Goal: Task Accomplishment & Management: Manage account settings

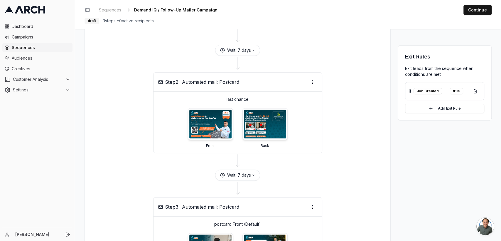
scroll to position [149, 0]
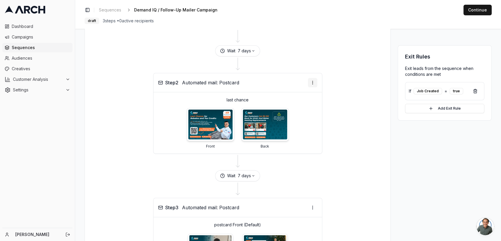
click at [312, 85] on html "Dashboard Campaigns Sequences Audiences Creatives Customer Analysis Settings [P…" at bounding box center [250, 120] width 501 height 241
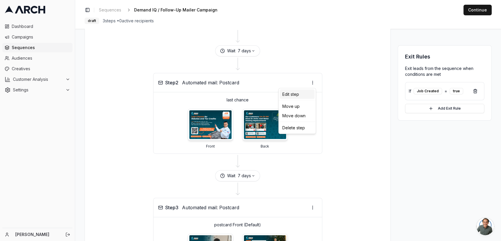
click at [296, 97] on div "Edit step" at bounding box center [297, 93] width 35 height 9
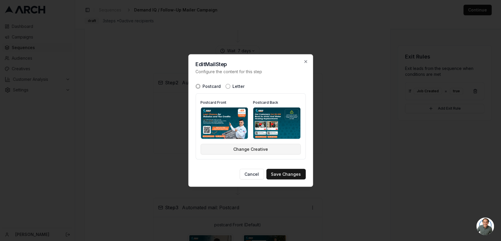
click at [236, 150] on button "Change Creative" at bounding box center [250, 149] width 100 height 11
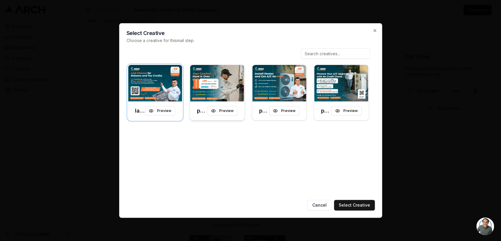
click at [210, 80] on img at bounding box center [217, 83] width 55 height 36
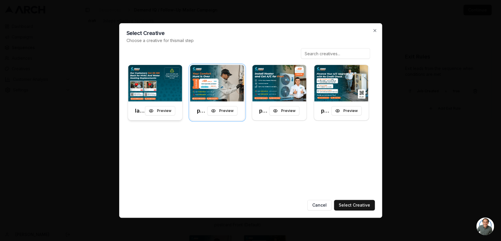
click at [156, 89] on img at bounding box center [155, 83] width 55 height 36
click at [163, 111] on button "Preview" at bounding box center [160, 110] width 30 height 9
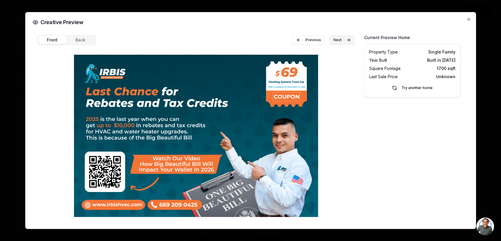
click at [333, 40] on button "Next" at bounding box center [341, 39] width 25 height 9
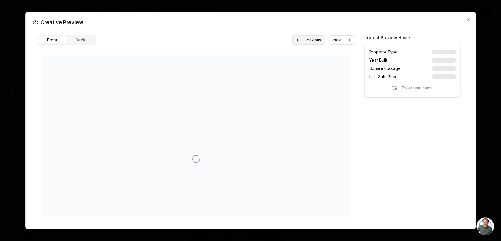
click at [315, 38] on button "Previous" at bounding box center [308, 39] width 33 height 9
click at [81, 39] on button "Back" at bounding box center [80, 40] width 28 height 8
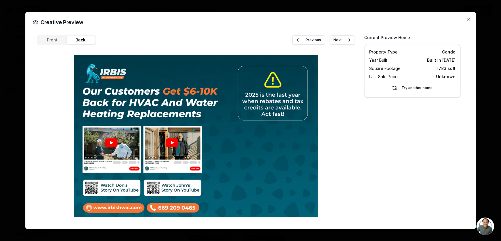
click at [55, 36] on button "Front" at bounding box center [52, 40] width 28 height 8
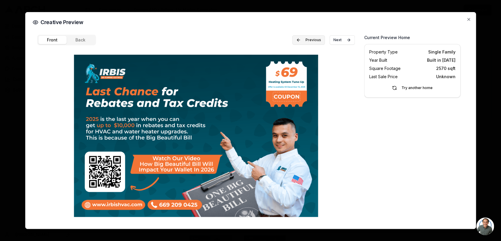
click at [306, 36] on button "Previous" at bounding box center [308, 39] width 33 height 9
click at [343, 40] on button "Next" at bounding box center [341, 39] width 25 height 9
click at [470, 20] on icon "button" at bounding box center [468, 19] width 5 height 5
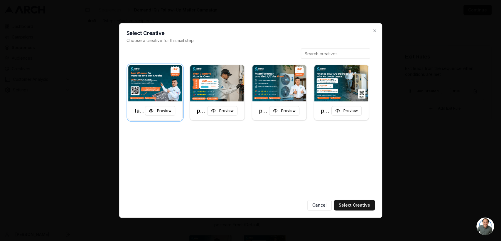
click at [375, 33] on div "Select Creative Choose a creative for this mail step last chance Preview postca…" at bounding box center [250, 120] width 263 height 194
click at [375, 30] on icon "button" at bounding box center [374, 30] width 2 height 2
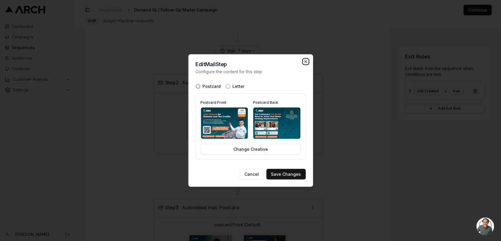
click at [304, 61] on icon "button" at bounding box center [305, 61] width 5 height 5
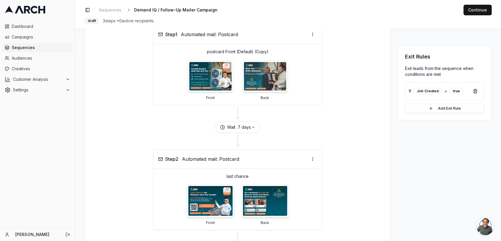
scroll to position [63, 0]
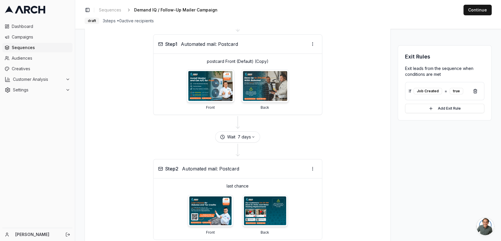
click at [209, 77] on img at bounding box center [210, 86] width 44 height 30
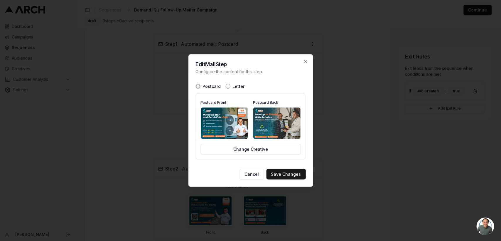
click at [226, 126] on img at bounding box center [224, 122] width 47 height 31
click at [306, 61] on icon "button" at bounding box center [305, 61] width 2 height 2
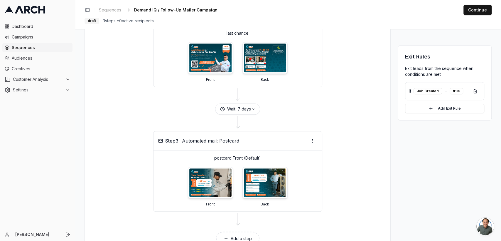
scroll to position [240, 0]
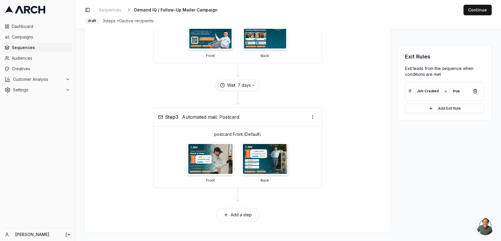
click at [211, 165] on img at bounding box center [210, 158] width 44 height 30
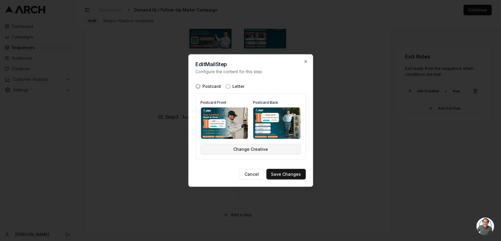
click at [245, 151] on button "Change Creative" at bounding box center [250, 149] width 100 height 11
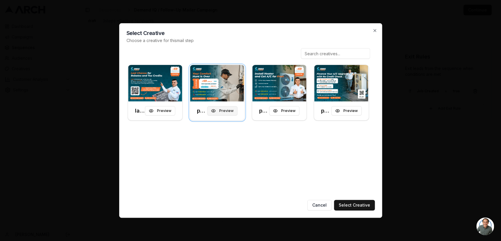
click at [227, 110] on button "Preview" at bounding box center [222, 110] width 30 height 9
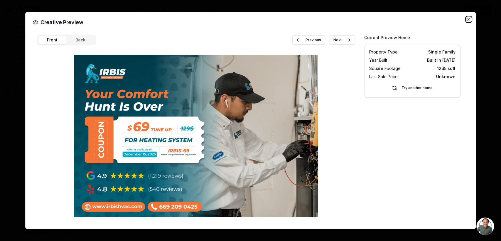
click at [469, 20] on icon "button" at bounding box center [468, 19] width 2 height 2
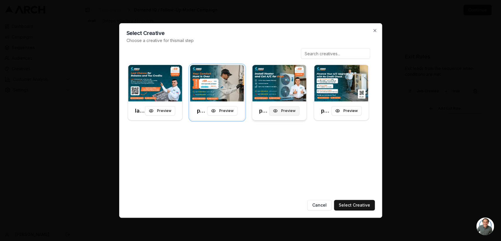
click at [287, 110] on button "Preview" at bounding box center [284, 110] width 30 height 9
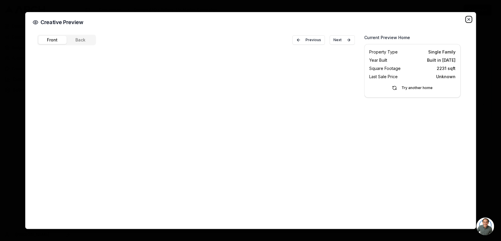
click at [468, 18] on icon "button" at bounding box center [468, 19] width 5 height 5
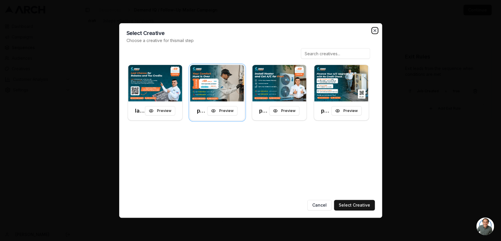
click at [375, 29] on icon "button" at bounding box center [374, 30] width 5 height 5
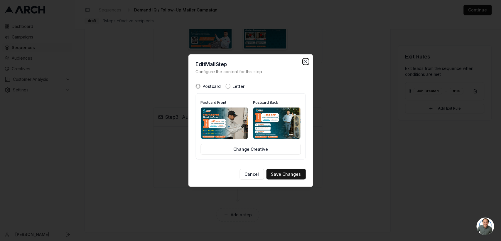
click at [305, 61] on icon "button" at bounding box center [305, 61] width 2 height 2
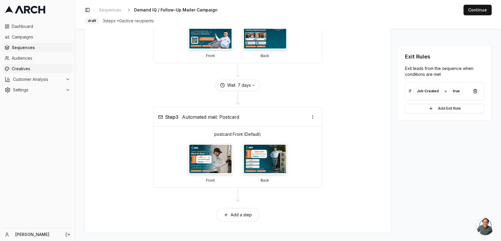
click at [16, 70] on span "Creatives" at bounding box center [41, 69] width 58 height 6
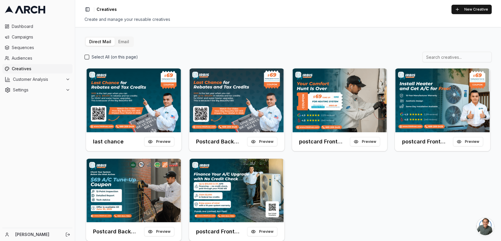
click at [196, 73] on button "button" at bounding box center [195, 75] width 6 height 6
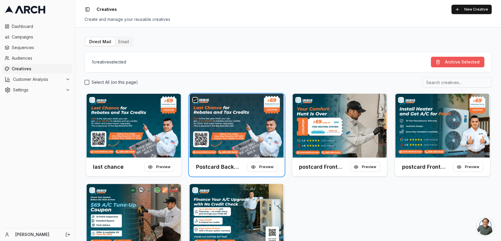
click at [446, 58] on button "Archive Selected" at bounding box center [457, 62] width 53 height 11
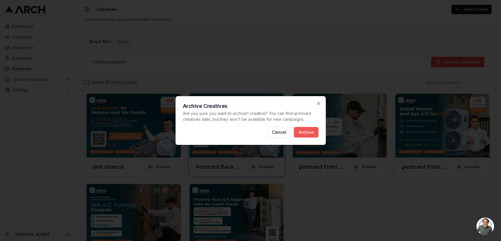
click at [302, 134] on button "Archive" at bounding box center [306, 132] width 25 height 11
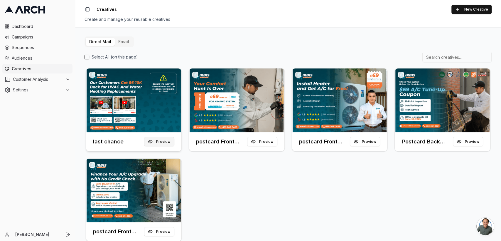
click at [153, 141] on button "Preview" at bounding box center [159, 141] width 30 height 9
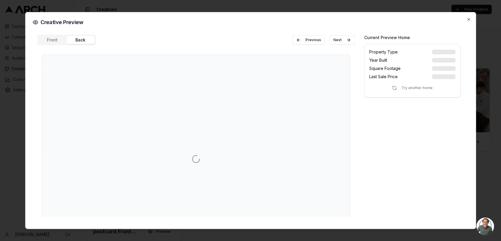
click at [79, 39] on button "Back" at bounding box center [80, 40] width 28 height 8
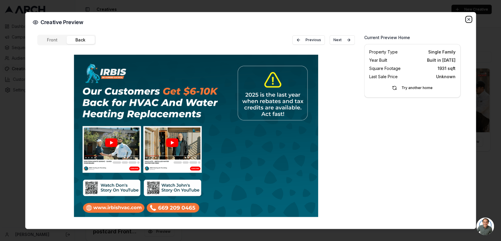
click at [469, 21] on icon "button" at bounding box center [468, 19] width 5 height 5
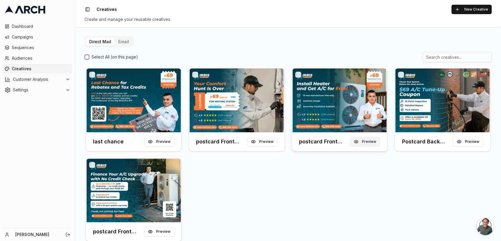
click at [368, 140] on button "Preview" at bounding box center [365, 141] width 30 height 9
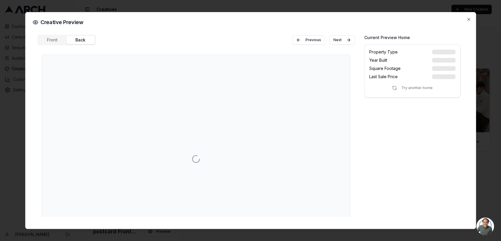
click at [77, 40] on button "Back" at bounding box center [80, 40] width 28 height 8
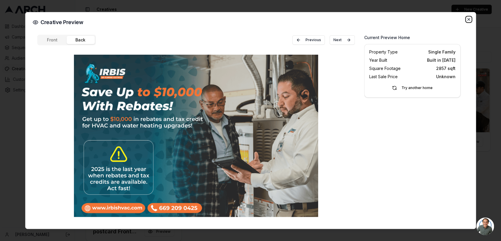
click at [469, 18] on icon "button" at bounding box center [468, 19] width 2 height 2
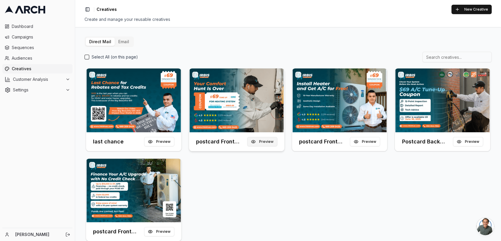
click at [262, 144] on button "Preview" at bounding box center [262, 141] width 30 height 9
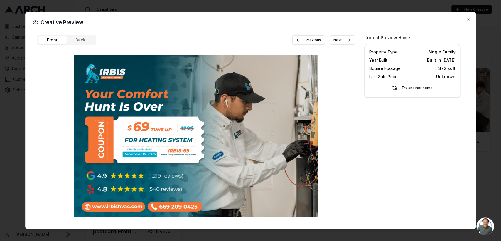
click at [77, 38] on button "Back" at bounding box center [80, 40] width 28 height 8
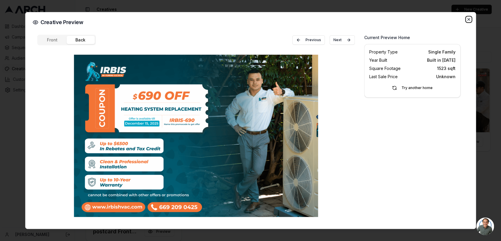
click at [468, 20] on icon "button" at bounding box center [468, 19] width 5 height 5
